Goal: Transaction & Acquisition: Purchase product/service

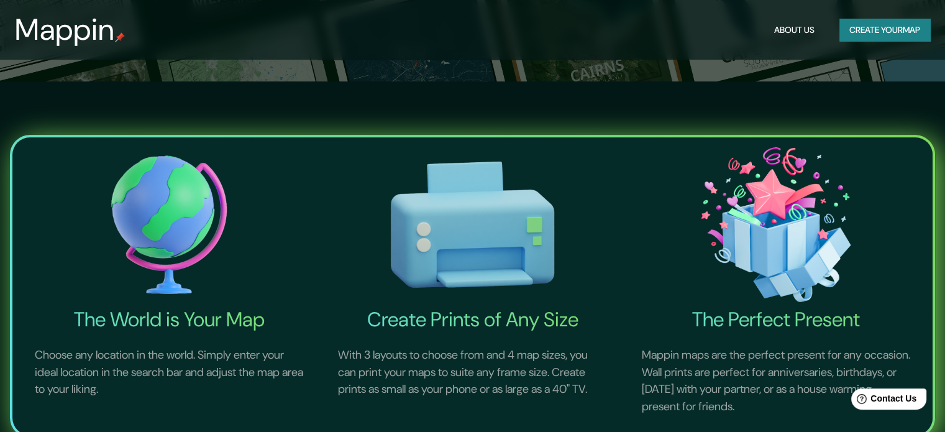
scroll to position [346, 0]
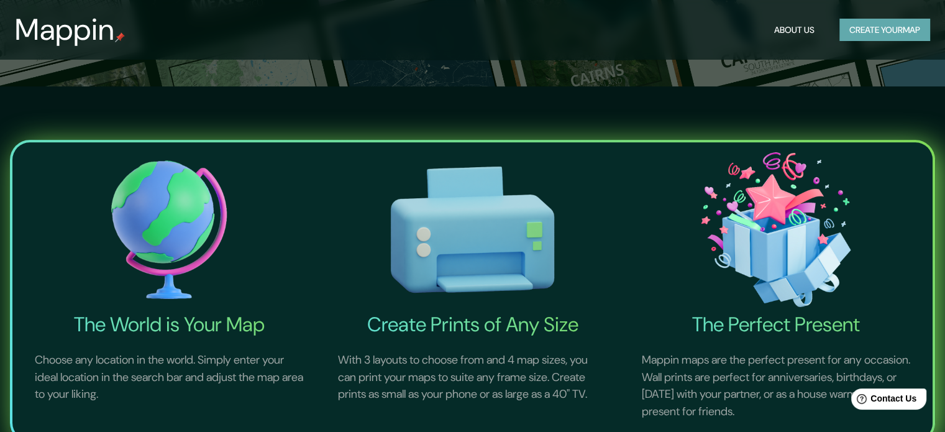
click at [852, 30] on button "Create your map" at bounding box center [885, 30] width 91 height 23
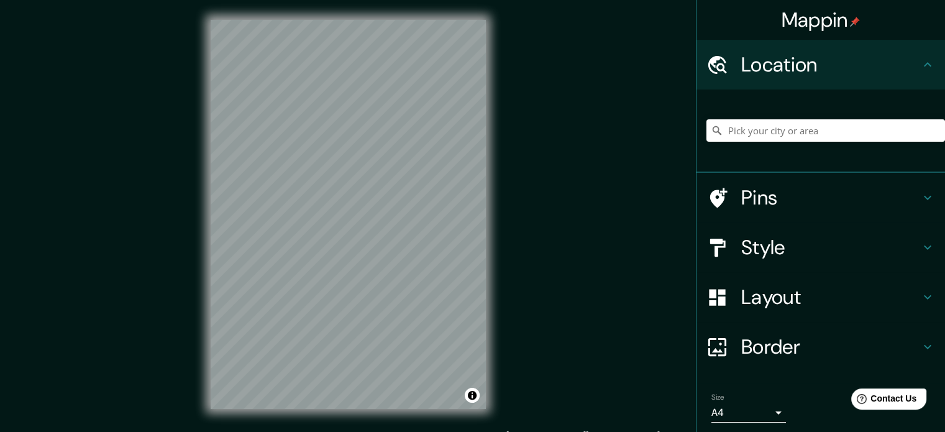
click at [621, 263] on div "Mappin Location Pins Style Layout Border Choose a border. Hint : you can make l…" at bounding box center [472, 224] width 945 height 449
click at [672, 151] on div "Mappin Location Pins Style Layout Border Choose a border. Hint : you can make l…" at bounding box center [472, 224] width 945 height 449
click at [623, 142] on div "Mappin Location Pins Style Layout Border Choose a border. Hint : you can make l…" at bounding box center [472, 224] width 945 height 449
click at [629, 238] on div "Mappin Location Pins Style Layout Border Choose a border. Hint : you can make l…" at bounding box center [472, 224] width 945 height 449
click at [303, 216] on div at bounding box center [304, 216] width 10 height 10
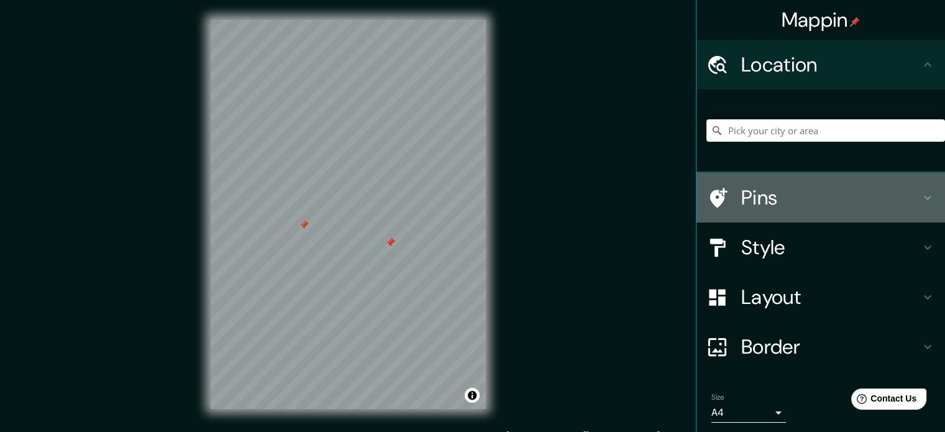
click at [781, 200] on h4 "Pins" at bounding box center [830, 197] width 179 height 25
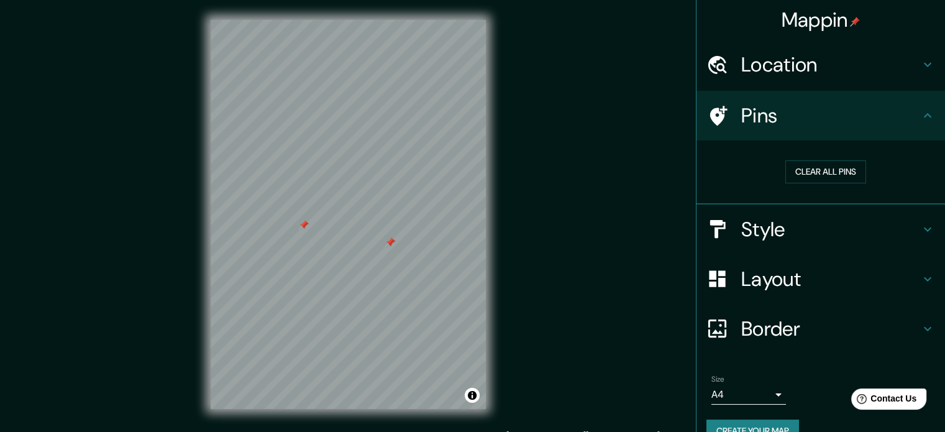
click at [740, 247] on div "Style" at bounding box center [821, 229] width 249 height 50
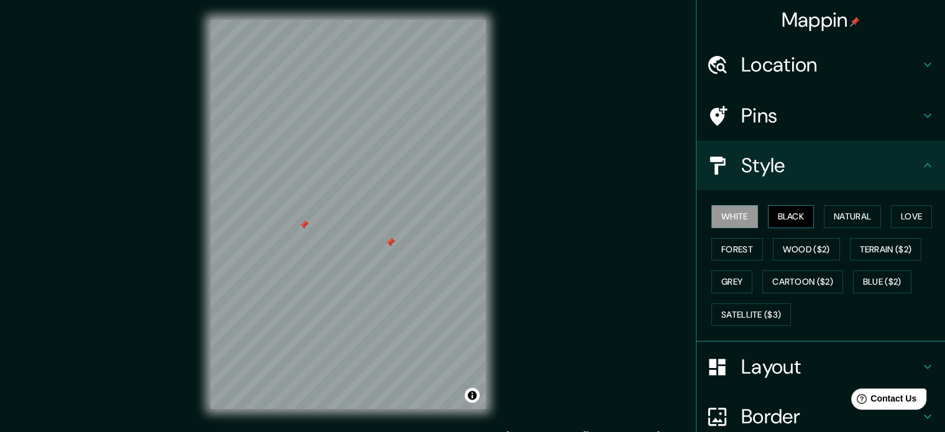
click at [784, 211] on button "Black" at bounding box center [791, 216] width 47 height 23
click at [841, 211] on button "Natural" at bounding box center [852, 216] width 57 height 23
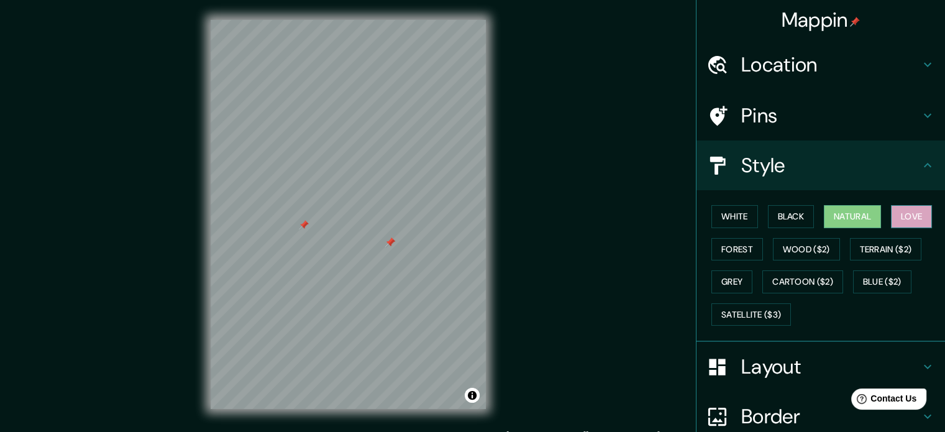
click at [927, 211] on button "Love" at bounding box center [911, 216] width 41 height 23
click at [882, 248] on button "Terrain ($2)" at bounding box center [886, 249] width 72 height 23
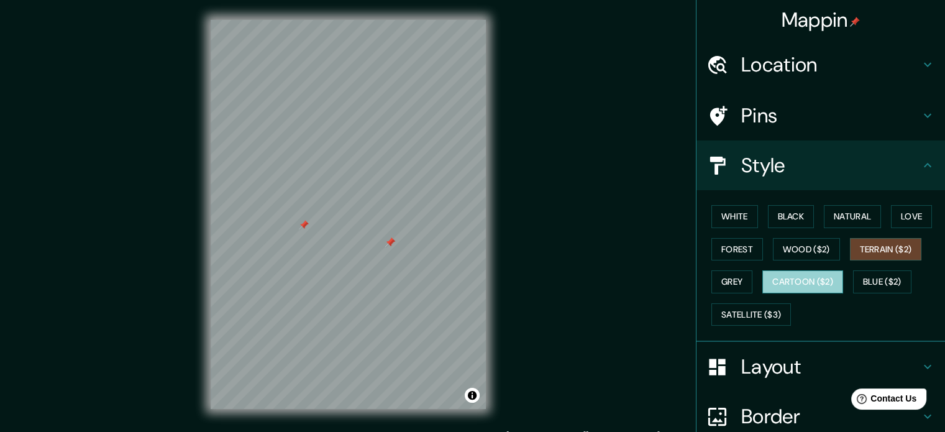
click at [795, 283] on button "Cartoon ($2)" at bounding box center [803, 281] width 81 height 23
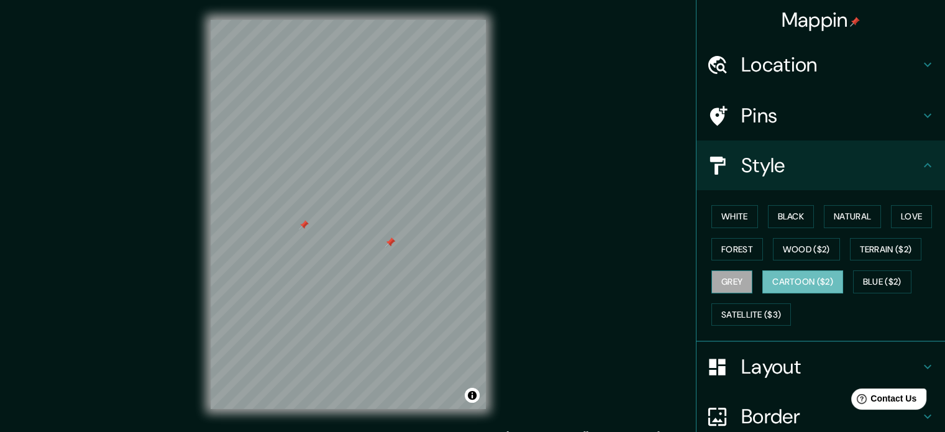
click at [727, 273] on button "Grey" at bounding box center [732, 281] width 41 height 23
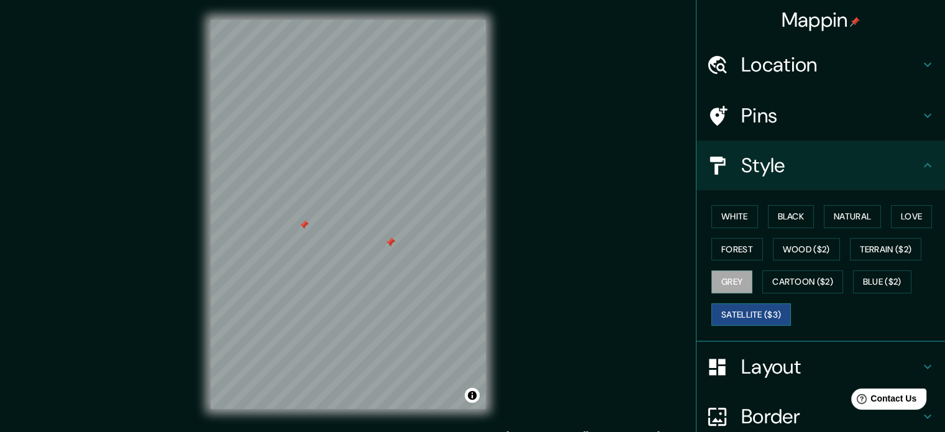
click at [763, 318] on button "Satellite ($3)" at bounding box center [752, 314] width 80 height 23
click at [367, 233] on div at bounding box center [370, 232] width 10 height 10
click at [439, 248] on div at bounding box center [438, 250] width 10 height 10
click at [435, 246] on div at bounding box center [438, 250] width 10 height 10
click at [799, 283] on button "Cartoon ($2)" at bounding box center [803, 281] width 81 height 23
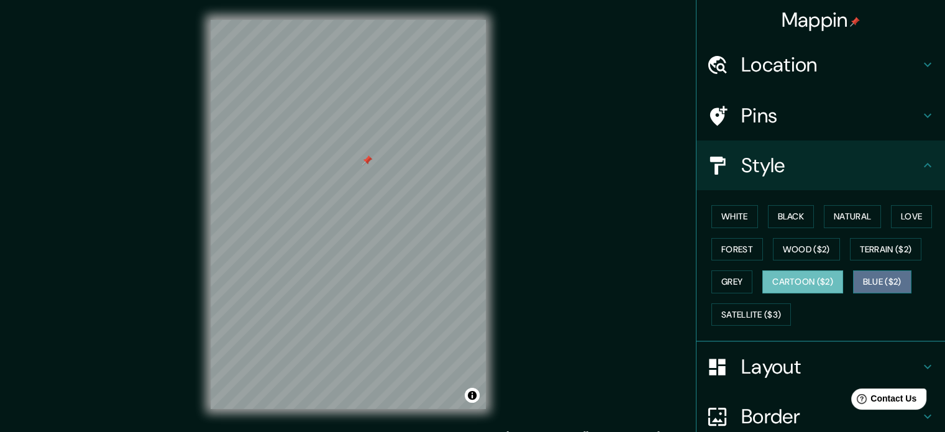
click at [883, 285] on button "Blue ($2)" at bounding box center [882, 281] width 58 height 23
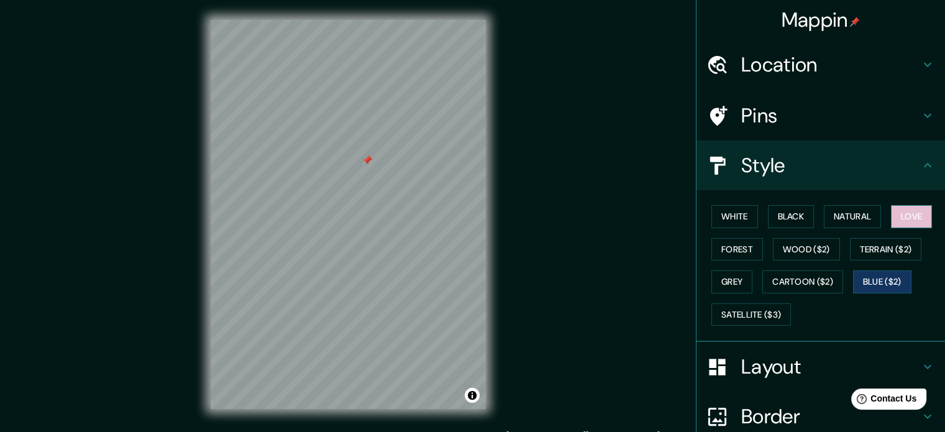
click at [903, 215] on button "Love" at bounding box center [911, 216] width 41 height 23
click at [876, 247] on button "Terrain ($2)" at bounding box center [886, 249] width 72 height 23
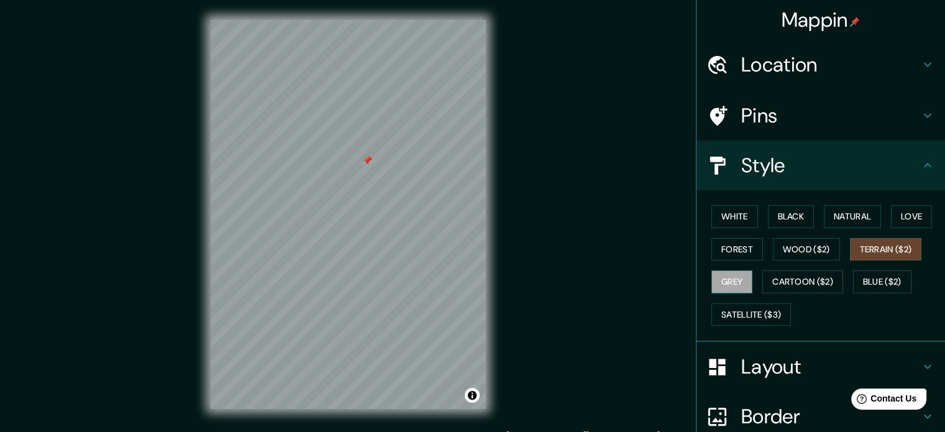
click at [726, 280] on button "Grey" at bounding box center [732, 281] width 41 height 23
click at [897, 208] on button "Love" at bounding box center [911, 216] width 41 height 23
click at [892, 235] on div "White Black Natural Love Forest Wood ($2) Terrain ($2) Grey Cartoon ($2) Blue (…" at bounding box center [826, 265] width 239 height 131
click at [889, 241] on button "Terrain ($2)" at bounding box center [886, 249] width 72 height 23
click at [789, 249] on button "Wood ($2)" at bounding box center [806, 249] width 67 height 23
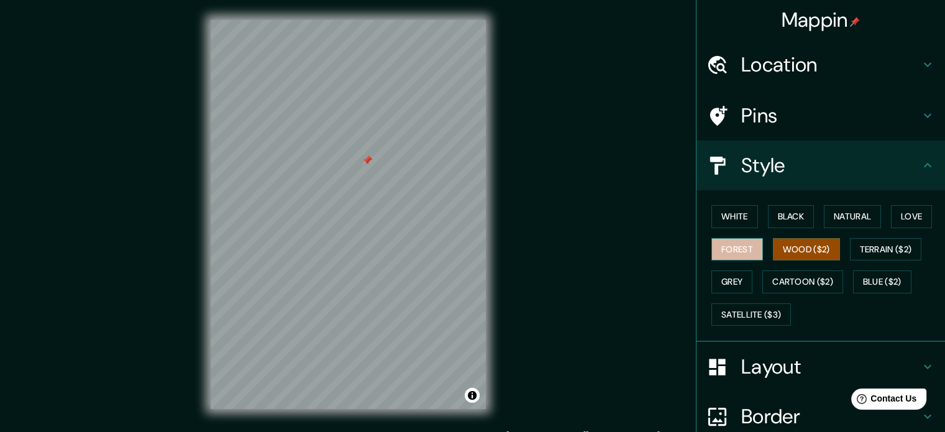
click at [735, 249] on button "Forest" at bounding box center [738, 249] width 52 height 23
click at [922, 213] on button "Love" at bounding box center [911, 216] width 41 height 23
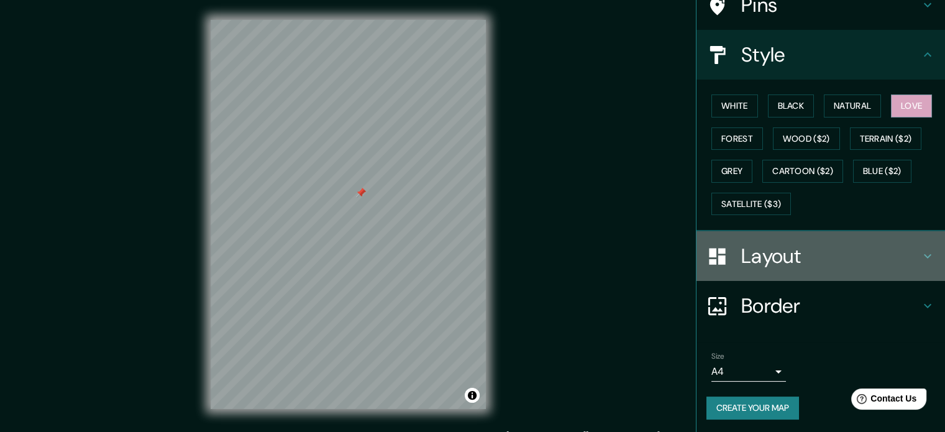
click at [807, 253] on h4 "Layout" at bounding box center [830, 256] width 179 height 25
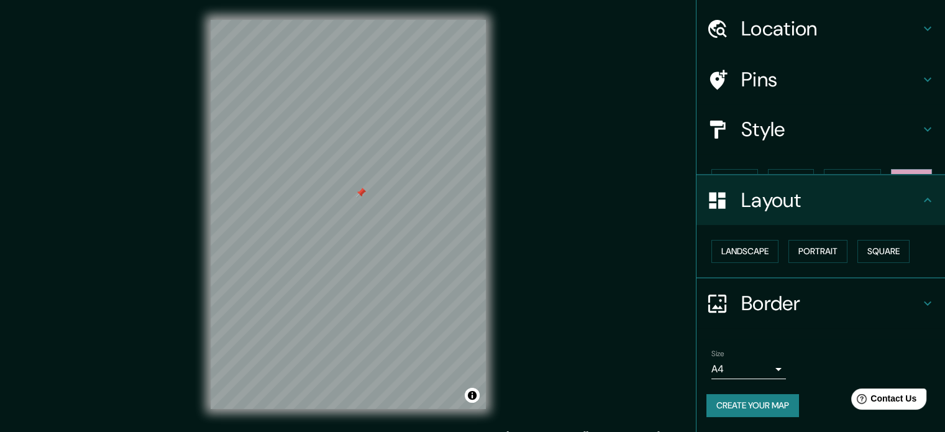
scroll to position [14, 0]
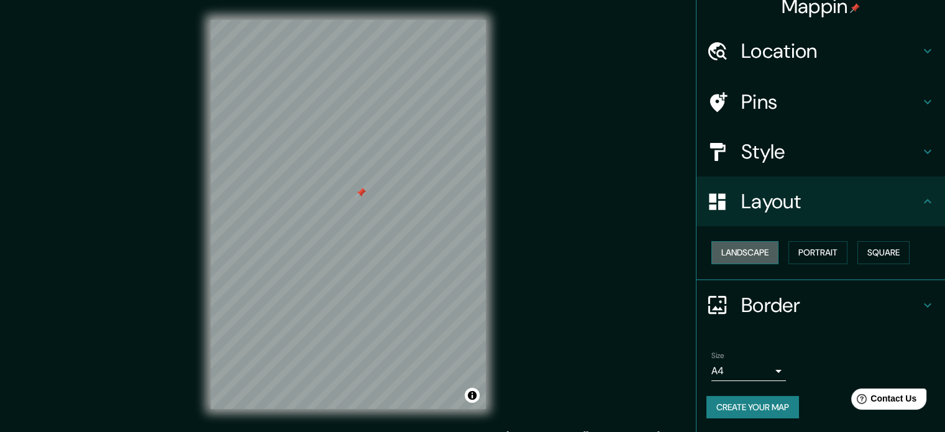
click at [712, 257] on button "Landscape" at bounding box center [745, 252] width 67 height 23
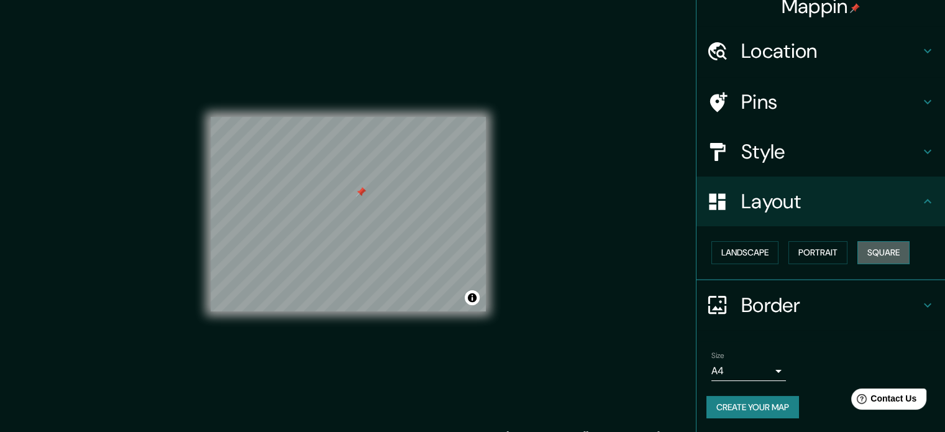
click at [860, 249] on button "Square" at bounding box center [884, 252] width 52 height 23
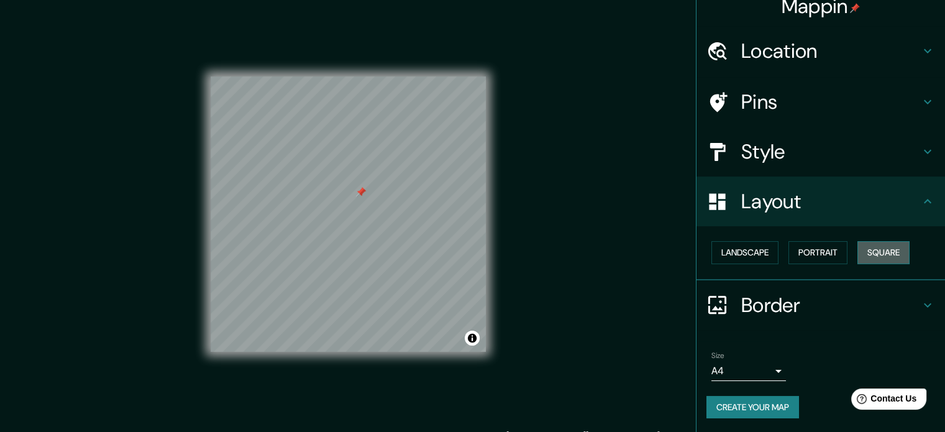
click at [899, 248] on button "Square" at bounding box center [884, 252] width 52 height 23
click at [718, 249] on button "Landscape" at bounding box center [745, 252] width 67 height 23
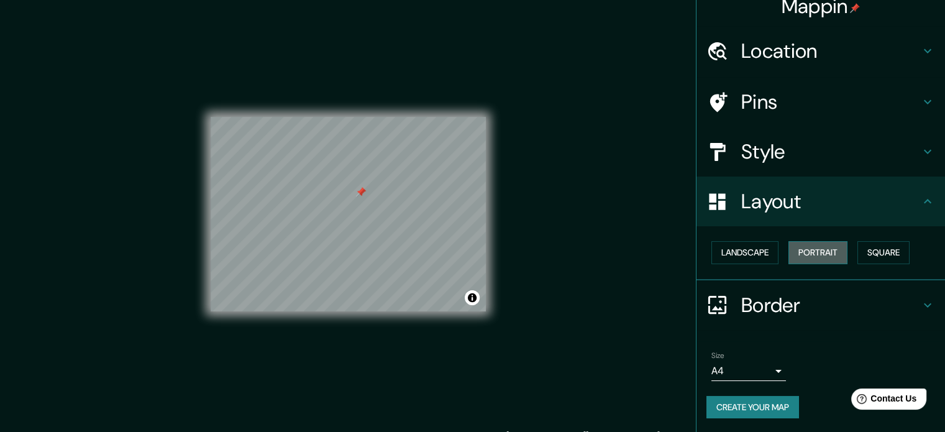
click at [791, 245] on button "Portrait" at bounding box center [818, 252] width 59 height 23
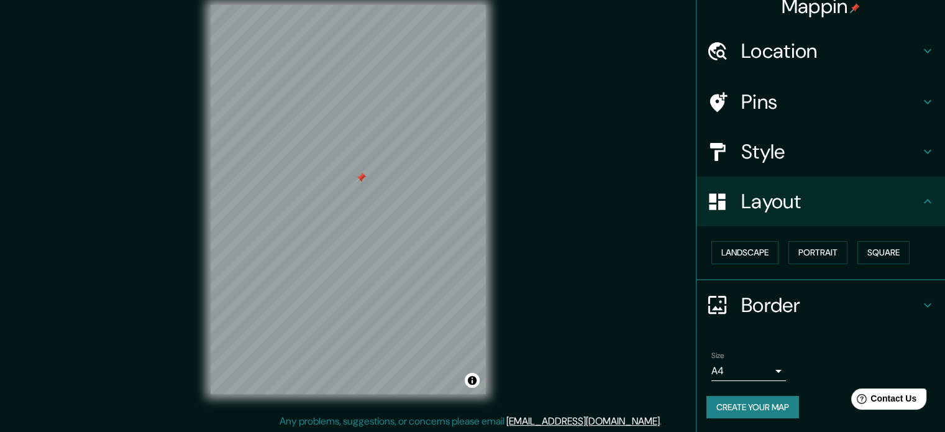
scroll to position [16, 0]
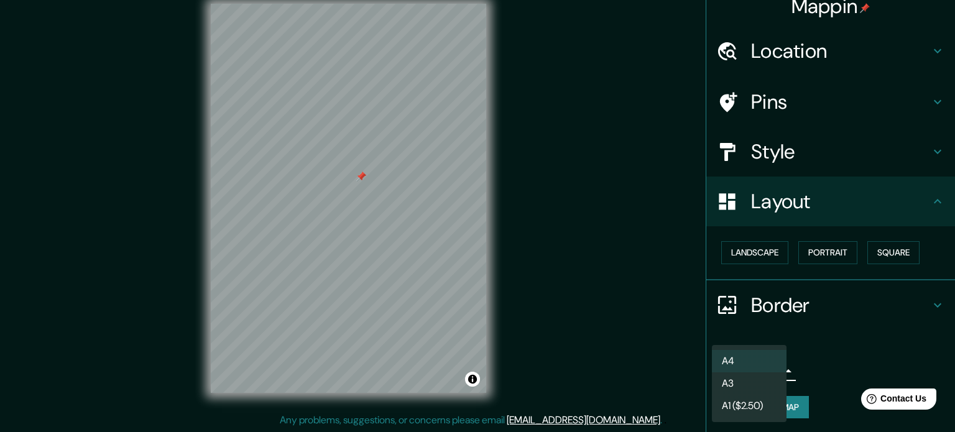
click at [753, 375] on body "Mappin Location Pins Style Layout Landscape Portrait Square Border Choose a bor…" at bounding box center [477, 200] width 955 height 432
click at [845, 342] on div at bounding box center [477, 216] width 955 height 432
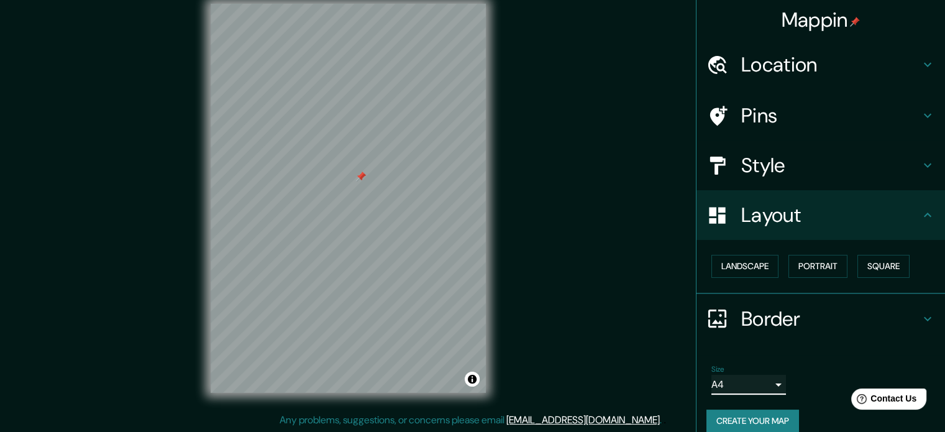
scroll to position [0, 0]
click at [761, 57] on h4 "Location" at bounding box center [830, 64] width 179 height 25
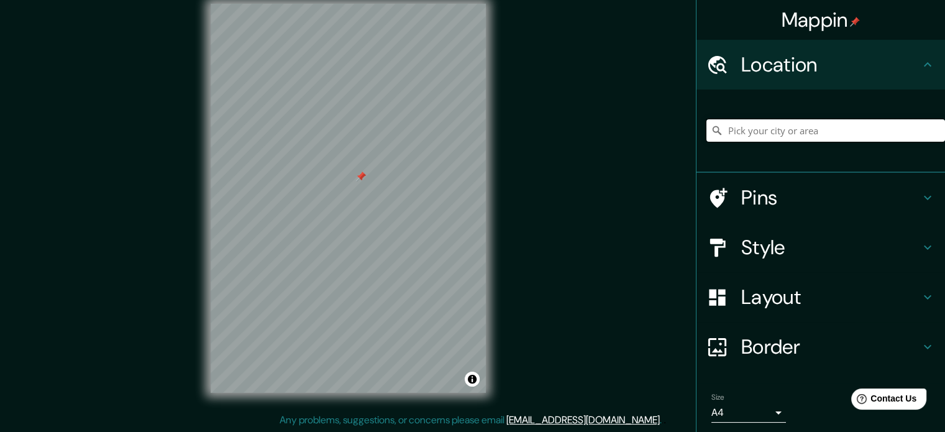
click at [756, 134] on input "Pick your city or area" at bounding box center [826, 130] width 239 height 22
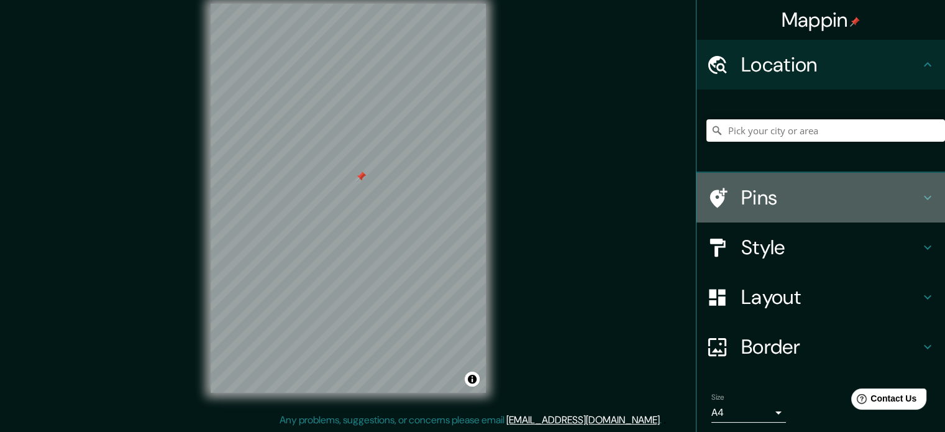
click at [796, 204] on h4 "Pins" at bounding box center [830, 197] width 179 height 25
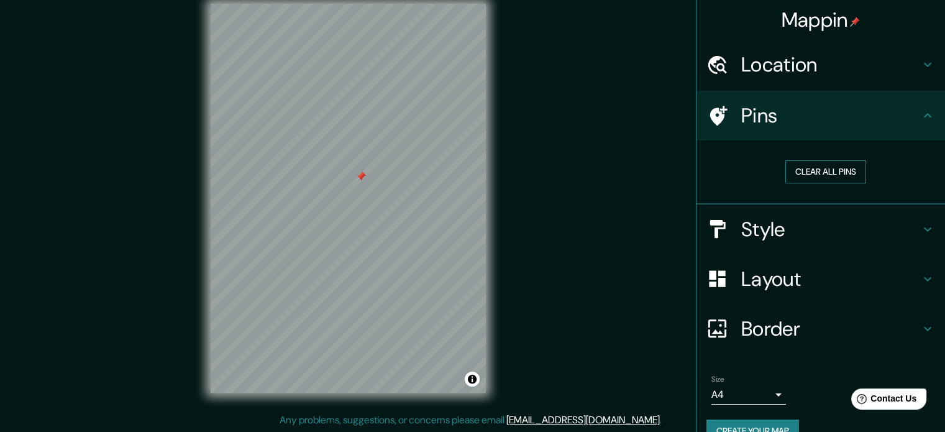
click at [810, 171] on button "Clear all pins" at bounding box center [826, 171] width 81 height 23
click at [789, 228] on h4 "Style" at bounding box center [830, 229] width 179 height 25
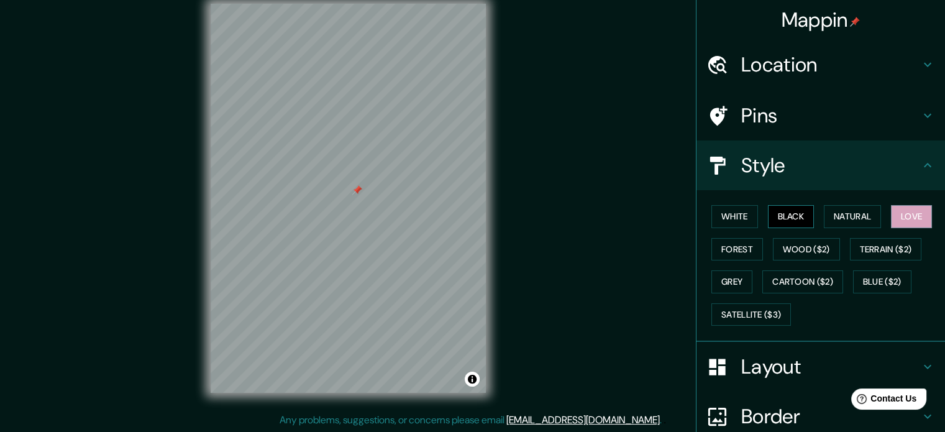
click at [779, 214] on button "Black" at bounding box center [791, 216] width 47 height 23
click at [712, 215] on button "White" at bounding box center [735, 216] width 47 height 23
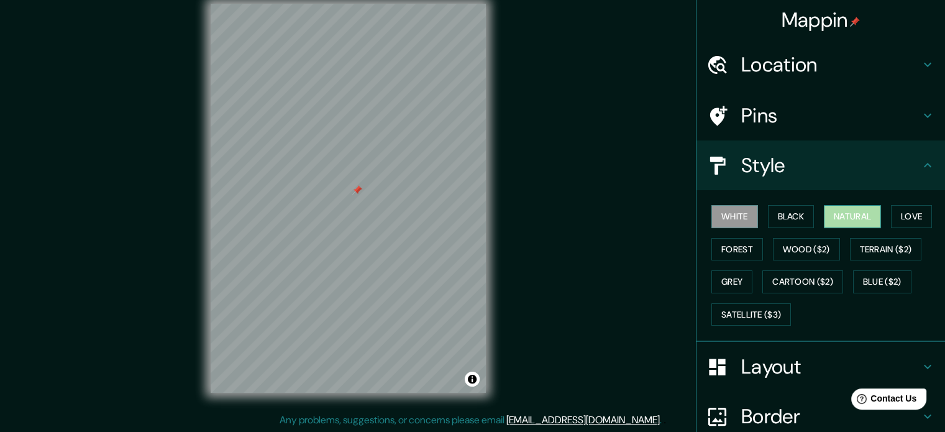
click at [865, 212] on button "Natural" at bounding box center [852, 216] width 57 height 23
click at [902, 218] on button "Love" at bounding box center [911, 216] width 41 height 23
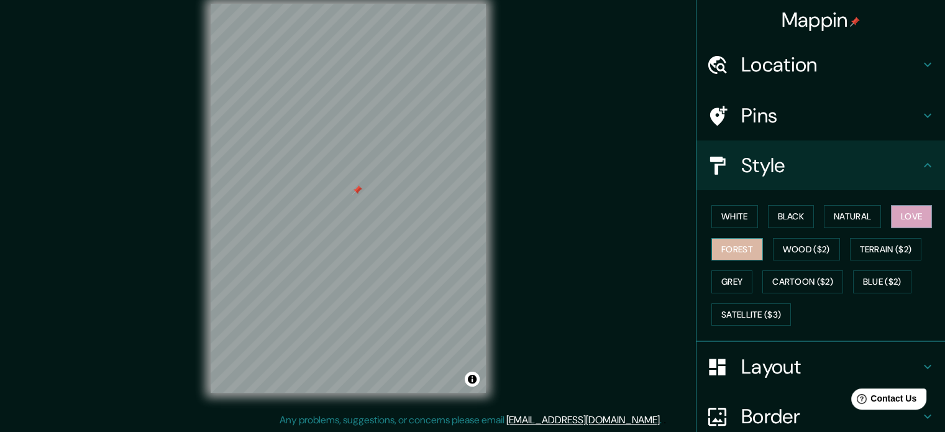
click at [728, 242] on button "Forest" at bounding box center [738, 249] width 52 height 23
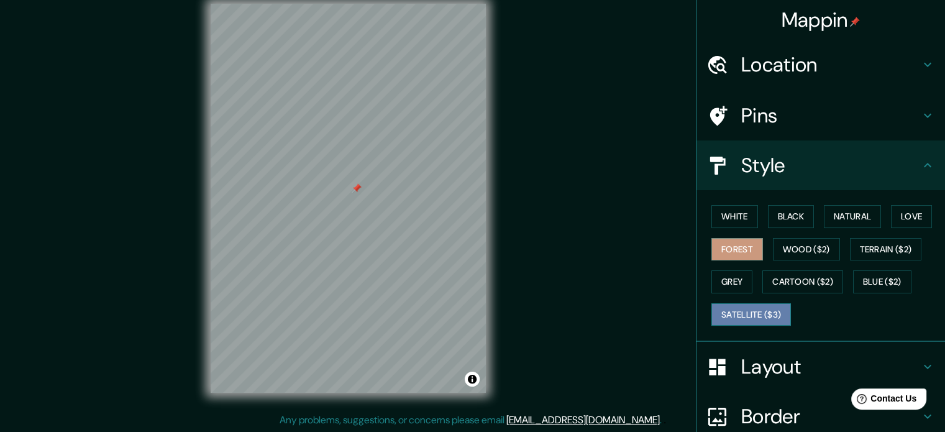
click at [735, 320] on button "Satellite ($3)" at bounding box center [752, 314] width 80 height 23
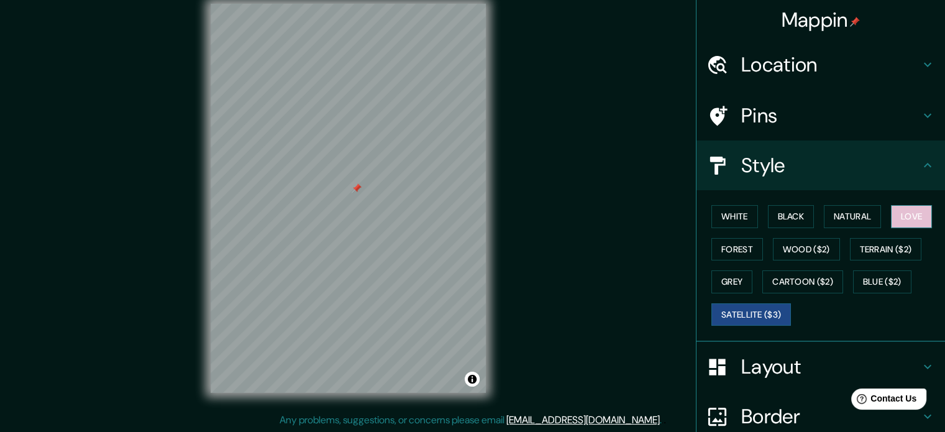
click at [904, 216] on button "Love" at bounding box center [911, 216] width 41 height 23
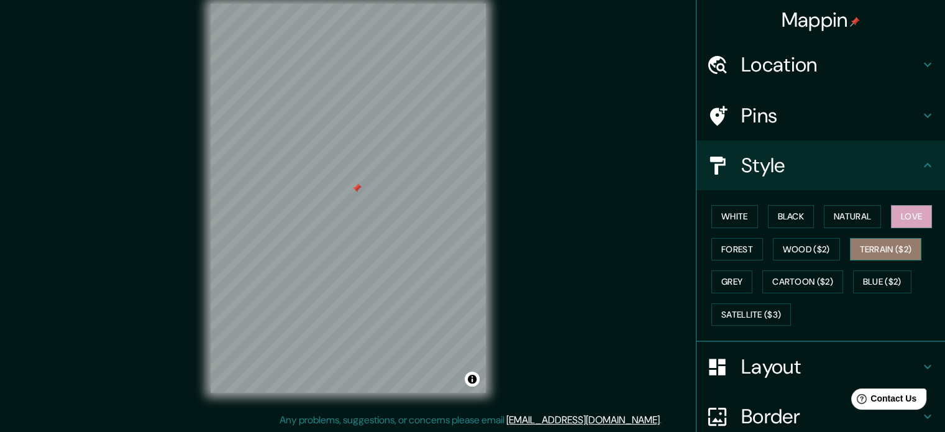
click at [891, 247] on button "Terrain ($2)" at bounding box center [886, 249] width 72 height 23
click at [911, 213] on button "Love" at bounding box center [911, 216] width 41 height 23
click at [869, 281] on button "Blue ($2)" at bounding box center [882, 281] width 58 height 23
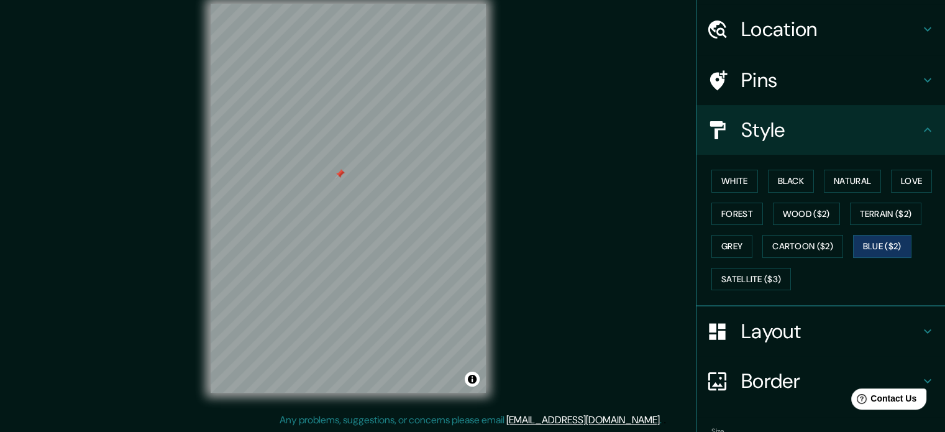
scroll to position [111, 0]
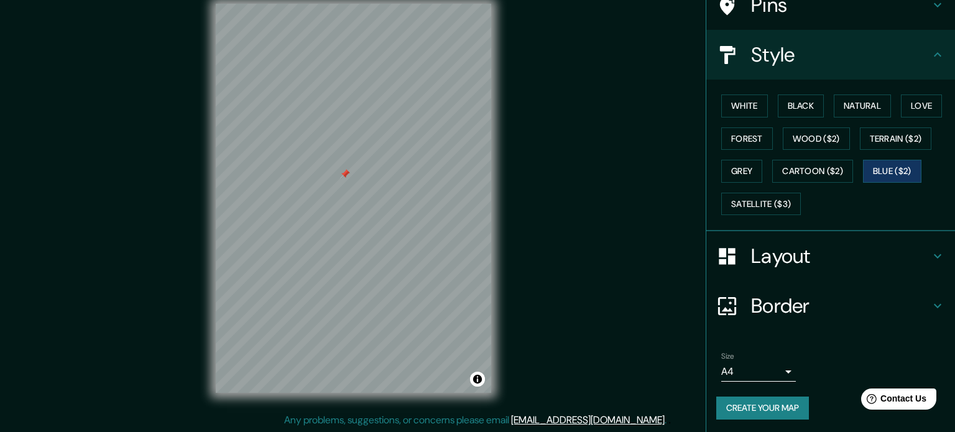
click at [753, 367] on body "Mappin Location Pins Style White Black Natural Love Forest Wood ($2) Terrain ($…" at bounding box center [477, 200] width 955 height 432
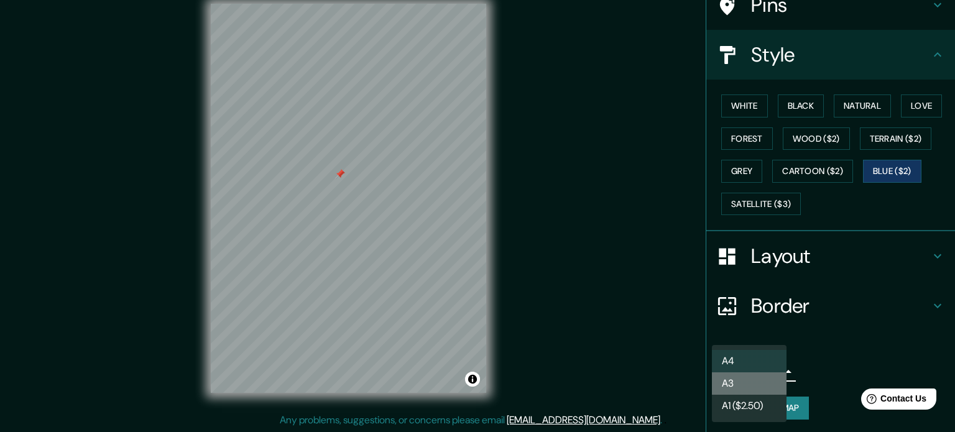
click at [753, 380] on li "A3" at bounding box center [749, 383] width 75 height 22
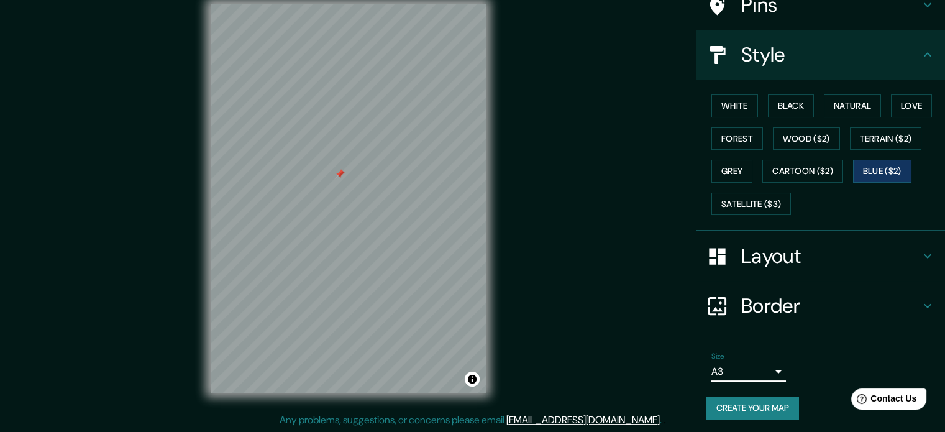
click at [752, 375] on body "Mappin Location Pins Style White Black Natural Love Forest Wood ($2) Terrain ($…" at bounding box center [472, 200] width 945 height 432
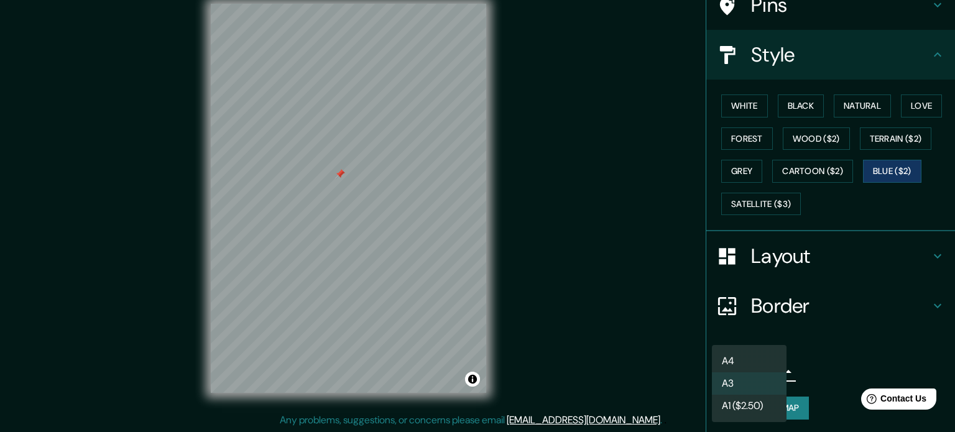
click at [744, 415] on li "A1 ($2.50)" at bounding box center [749, 406] width 75 height 22
type input "a3"
